Goal: Transaction & Acquisition: Purchase product/service

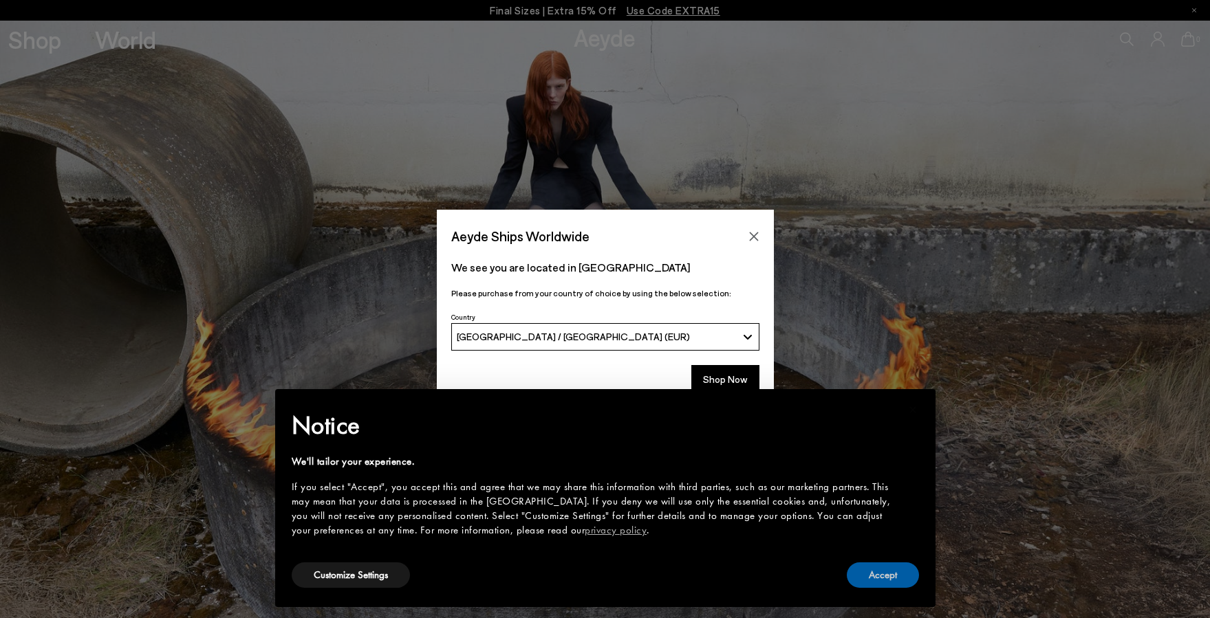
drag, startPoint x: 861, startPoint y: 583, endPoint x: 848, endPoint y: 568, distance: 20.0
click at [859, 582] on button "Accept" at bounding box center [883, 575] width 72 height 25
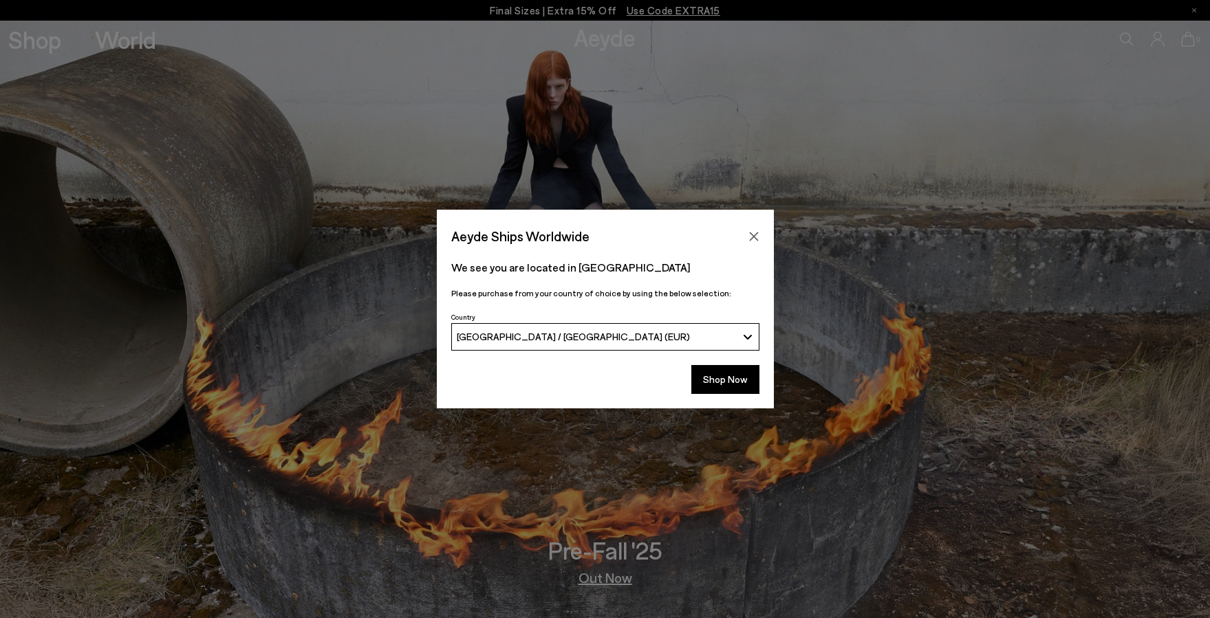
click at [751, 239] on icon "Close" at bounding box center [753, 236] width 9 height 9
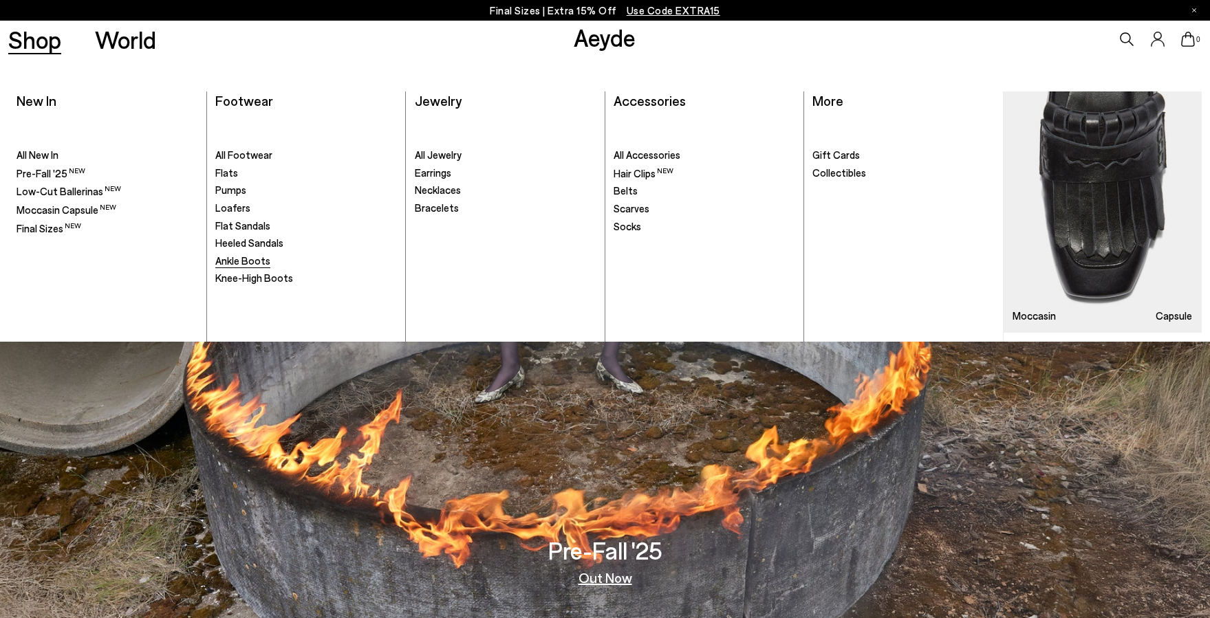
scroll to position [0, 1]
click at [250, 255] on span "Ankle Boots" at bounding box center [242, 261] width 55 height 12
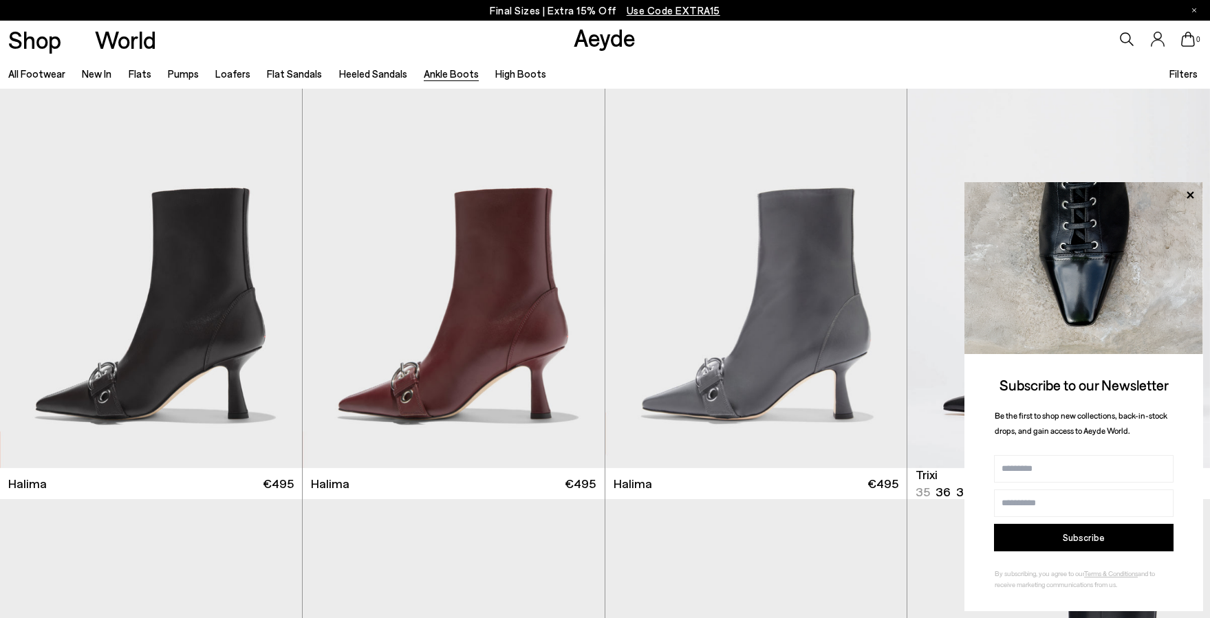
scroll to position [0, 1]
click at [1188, 195] on icon at bounding box center [1190, 194] width 7 height 7
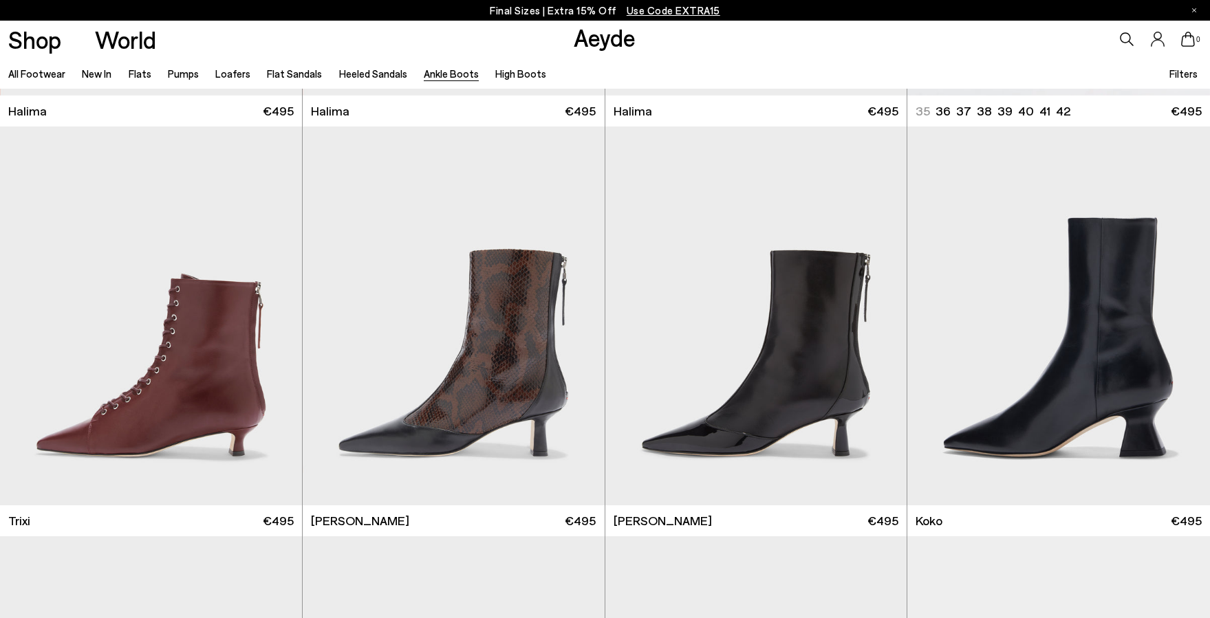
scroll to position [374, 0]
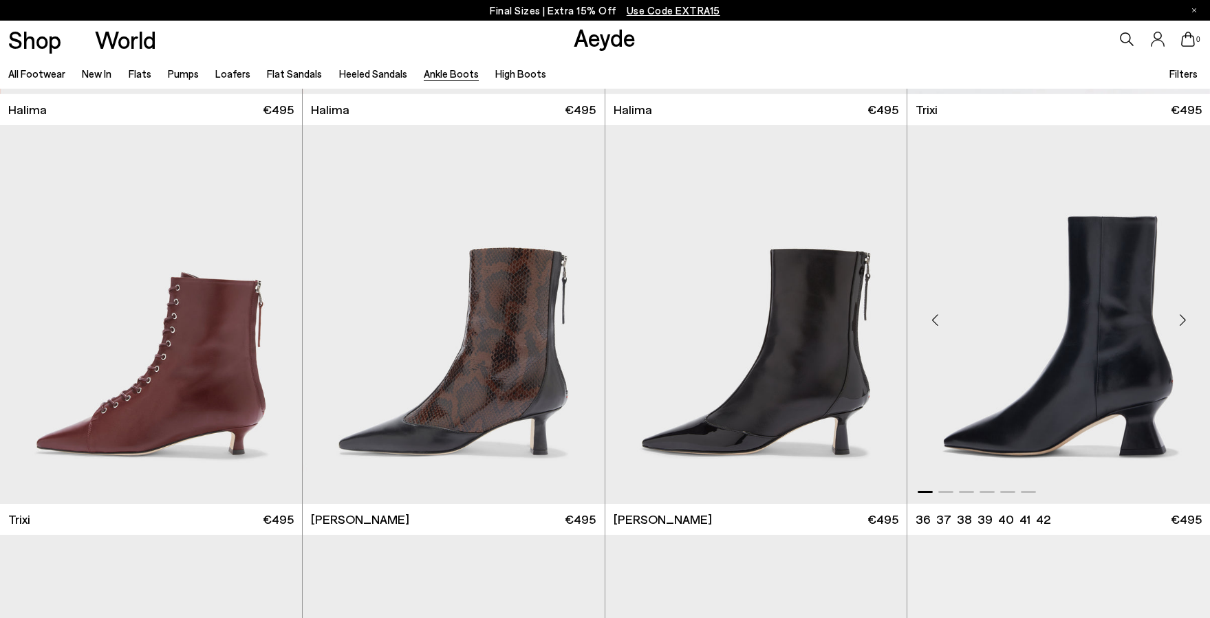
click at [1179, 314] on div "Next slide" at bounding box center [1182, 319] width 41 height 41
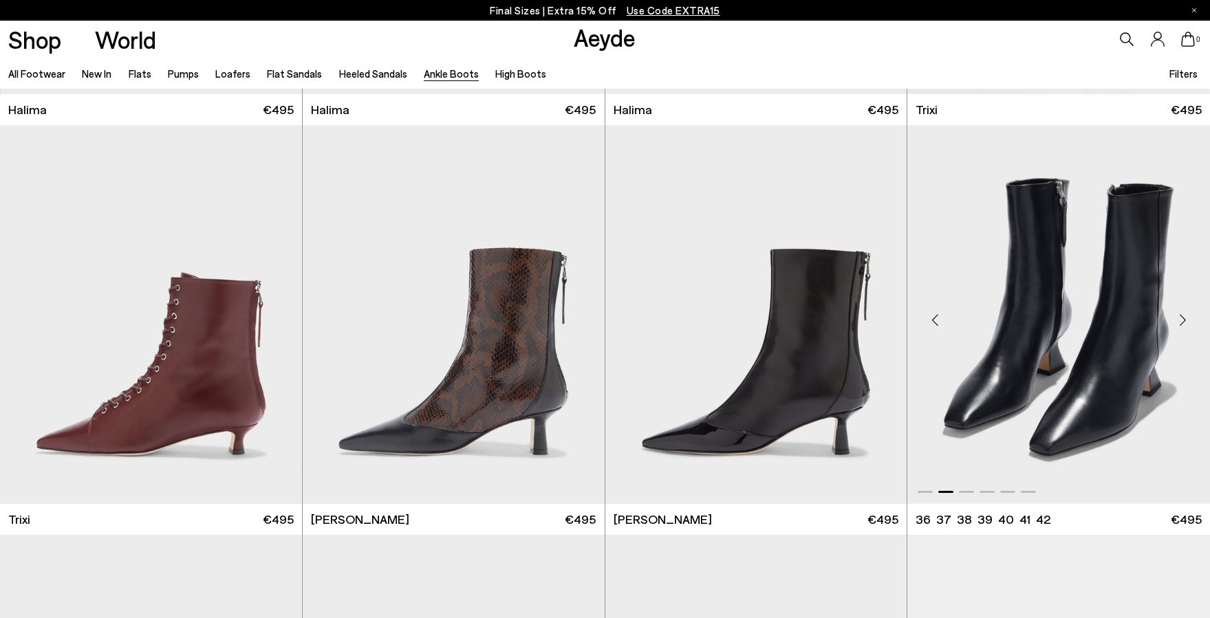
click at [1179, 314] on div "Next slide" at bounding box center [1182, 319] width 41 height 41
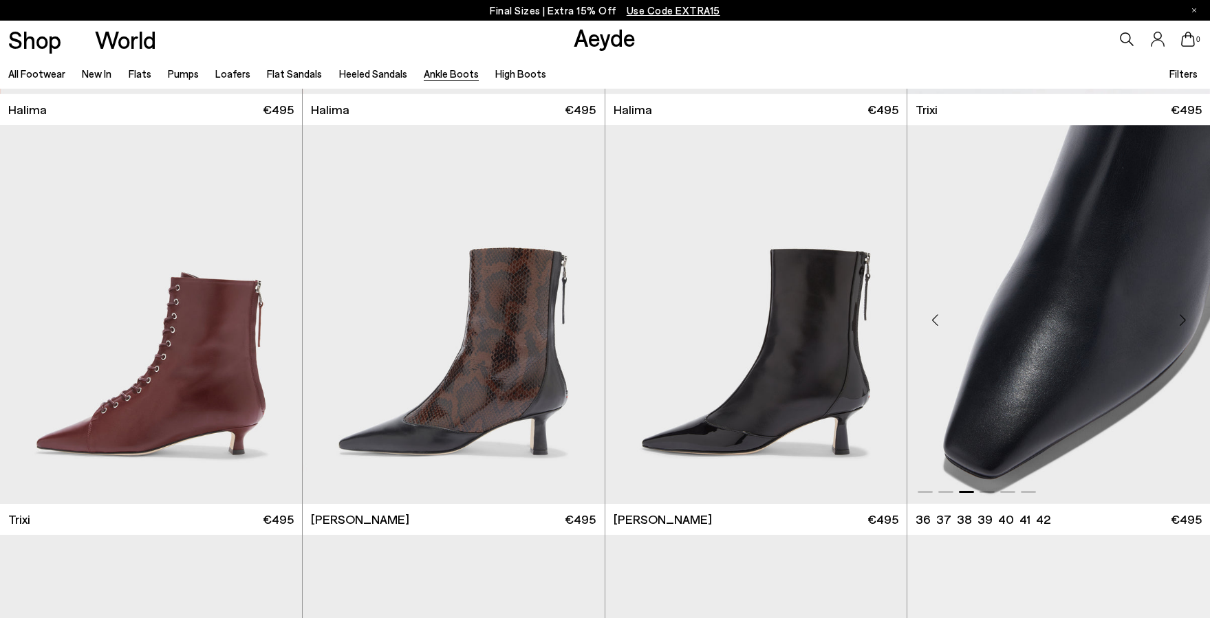
click at [1179, 314] on div "Next slide" at bounding box center [1182, 319] width 41 height 41
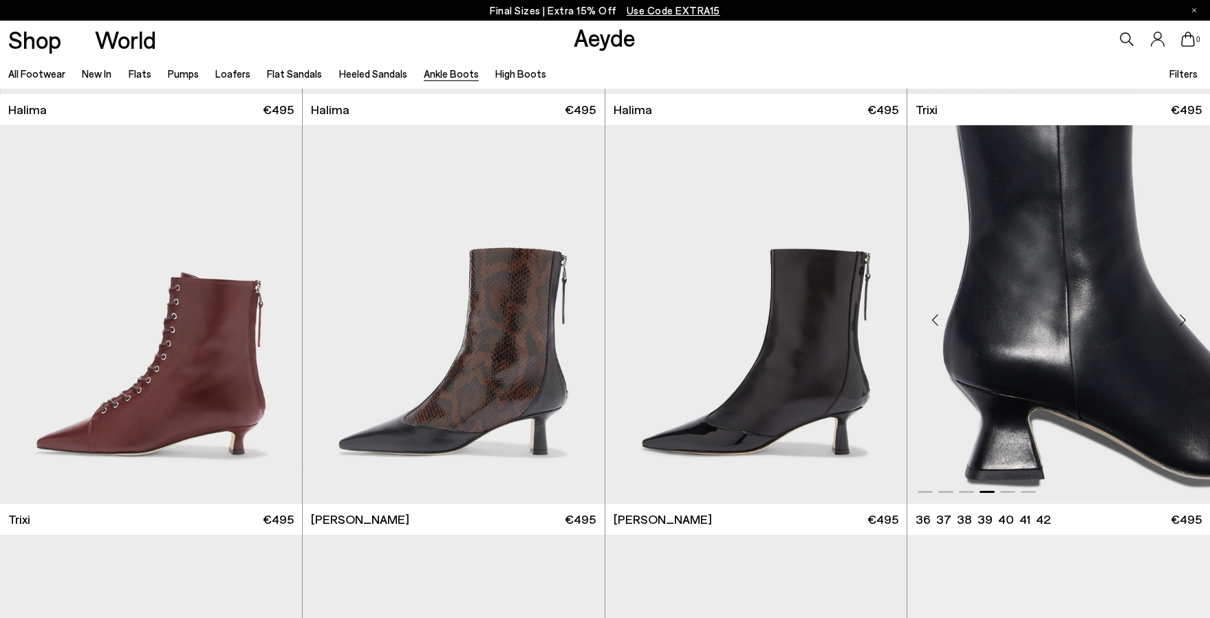
click at [1179, 314] on div "Next slide" at bounding box center [1182, 319] width 41 height 41
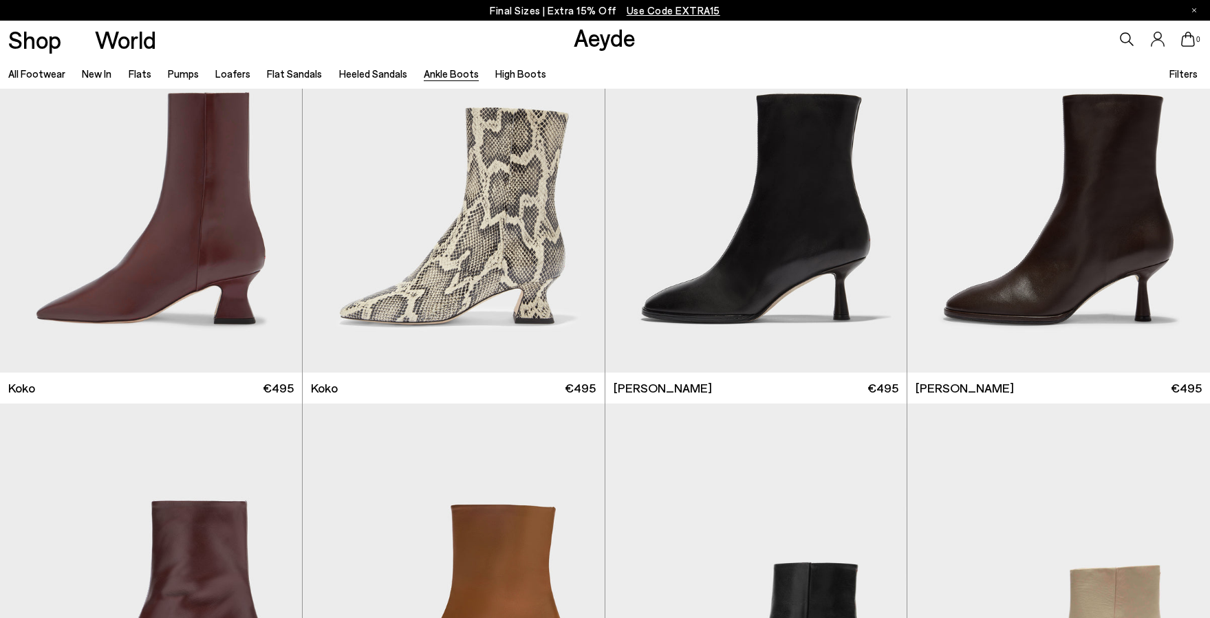
scroll to position [938, 0]
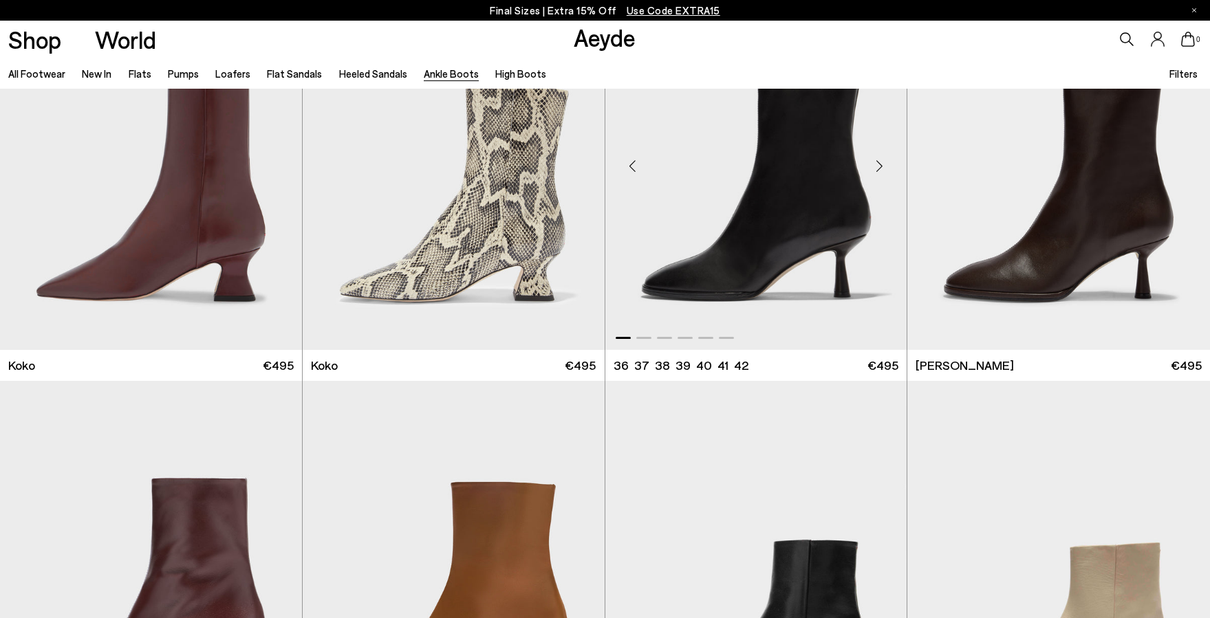
click at [879, 163] on div "Next slide" at bounding box center [879, 166] width 41 height 41
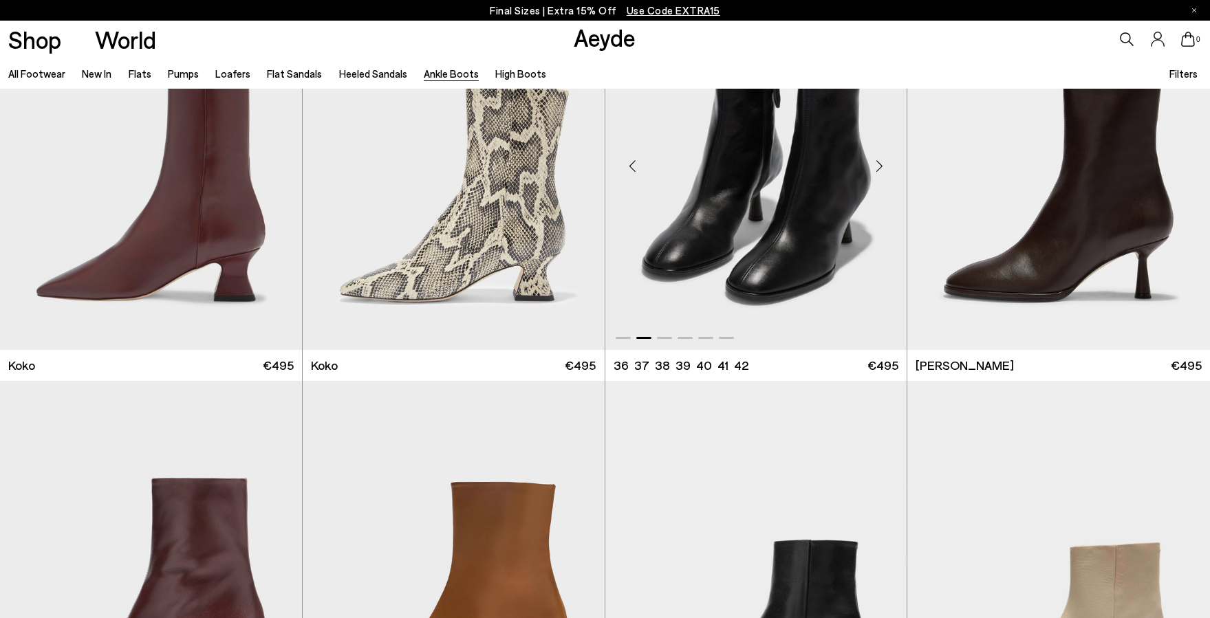
click at [879, 163] on div "Next slide" at bounding box center [879, 166] width 41 height 41
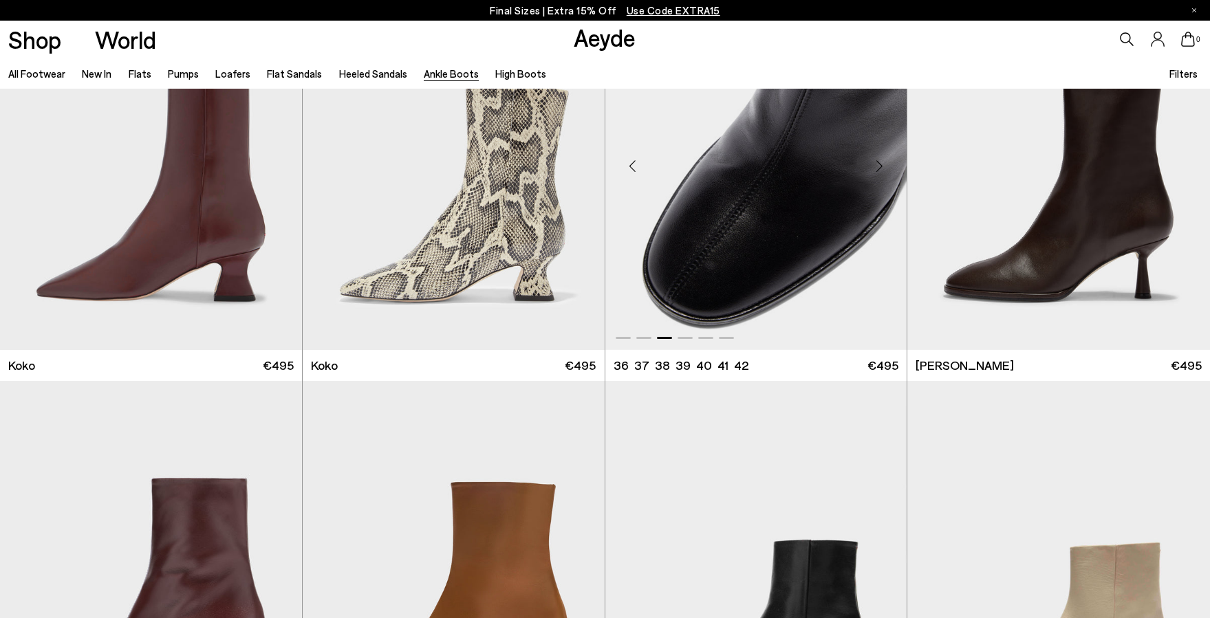
click at [879, 163] on div "Next slide" at bounding box center [879, 166] width 41 height 41
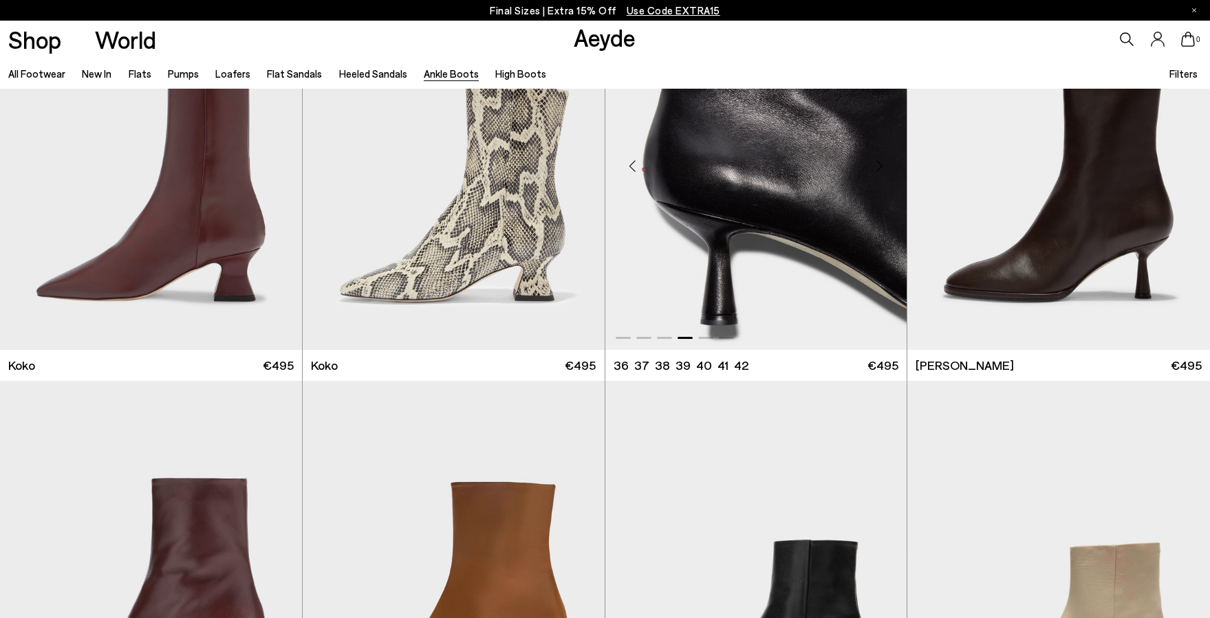
click at [879, 163] on div "Next slide" at bounding box center [879, 166] width 41 height 41
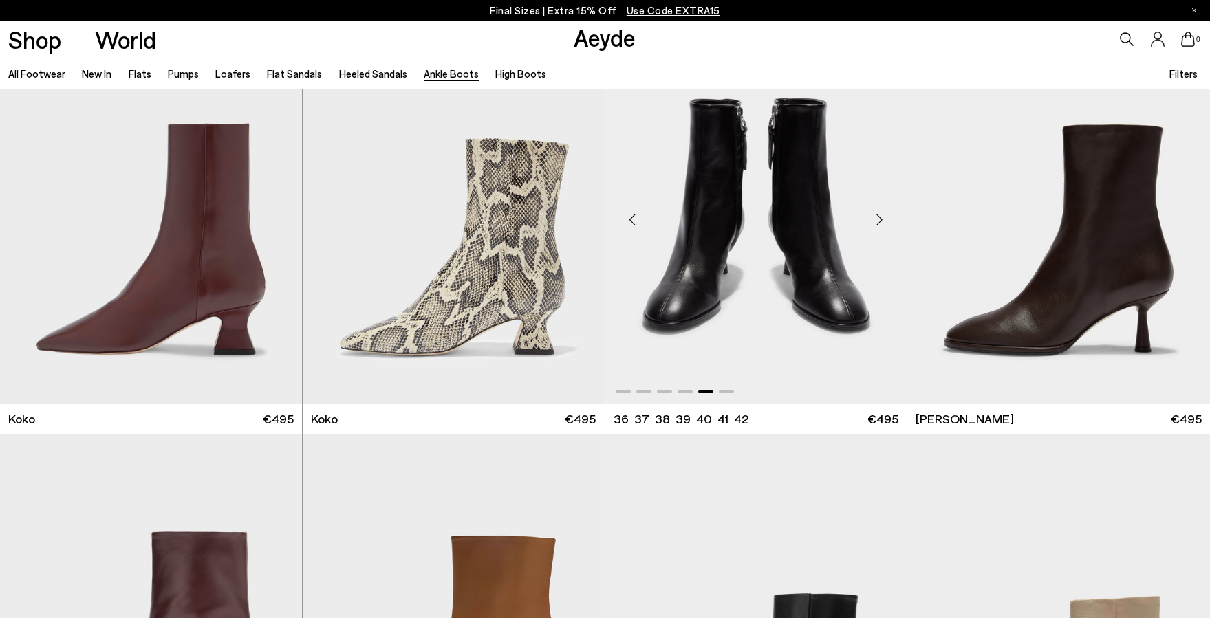
scroll to position [883, 0]
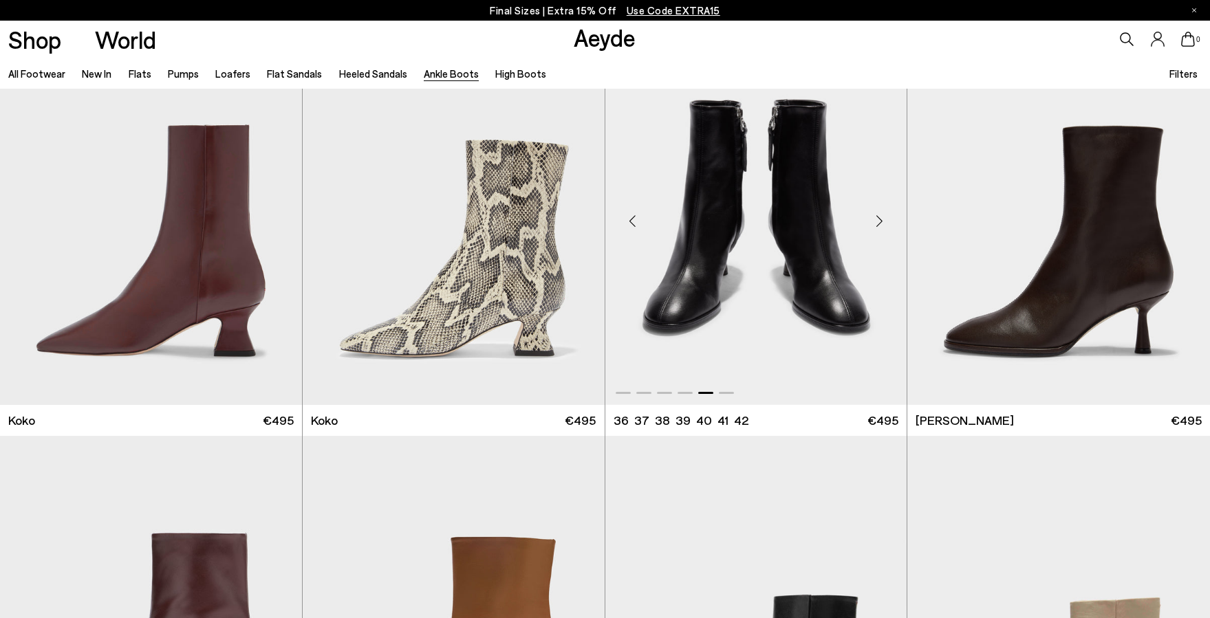
click at [875, 219] on div "Next slide" at bounding box center [879, 221] width 41 height 41
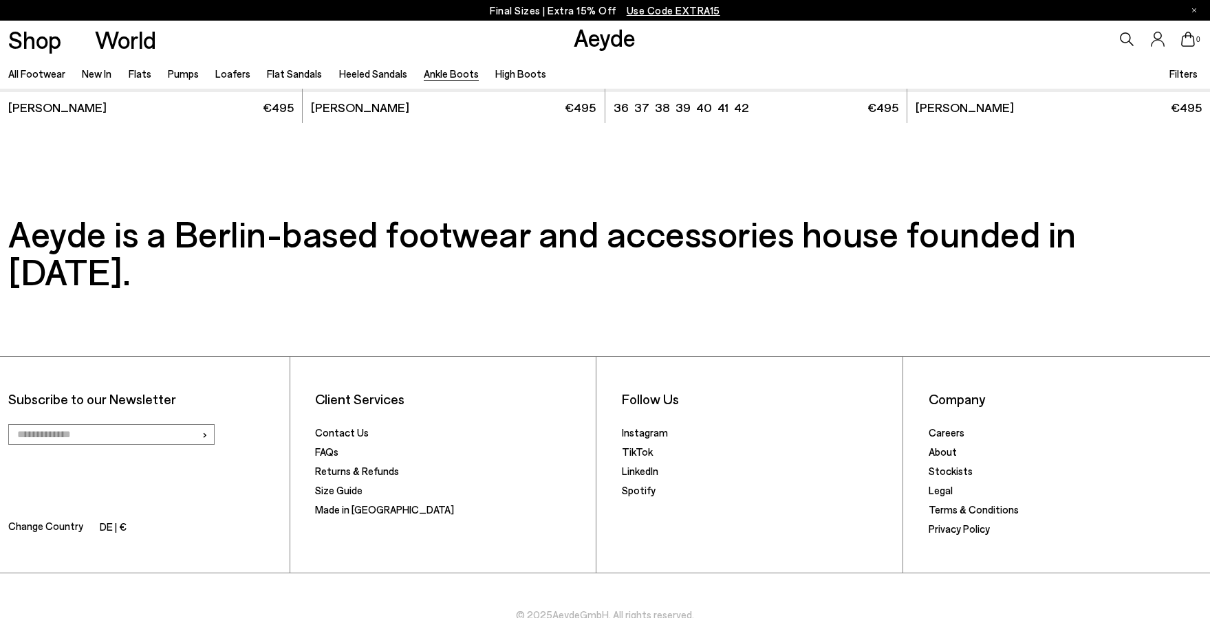
scroll to position [3658, 0]
